Goal: Navigation & Orientation: Find specific page/section

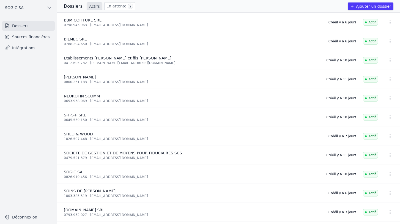
click at [29, 45] on link "Intégrations" at bounding box center [28, 48] width 53 height 10
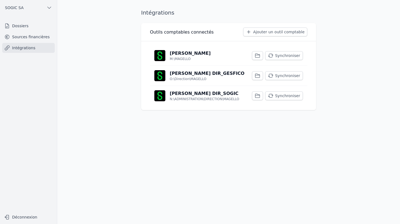
click at [32, 38] on link "Sources financières" at bounding box center [28, 37] width 53 height 10
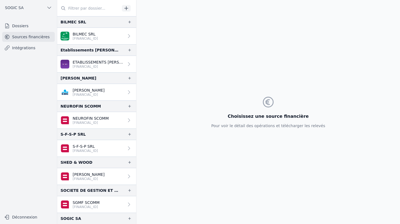
click at [21, 24] on link "Dossiers" at bounding box center [28, 26] width 53 height 10
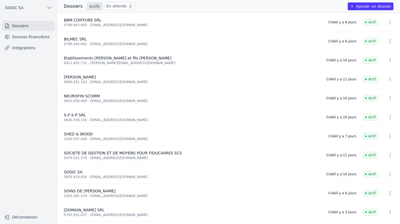
click at [109, 7] on link "En attente 2" at bounding box center [119, 6] width 31 height 8
